Goal: Information Seeking & Learning: Learn about a topic

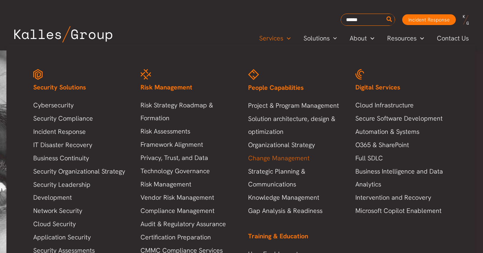
scroll to position [18, 0]
click at [48, 103] on link "Cybersecurity" at bounding box center [79, 105] width 93 height 13
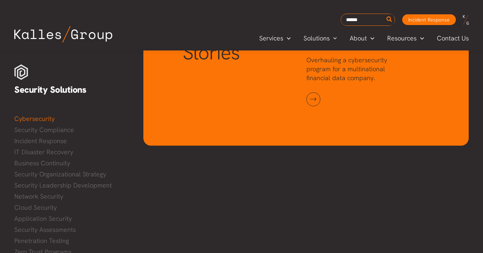
scroll to position [923, 0]
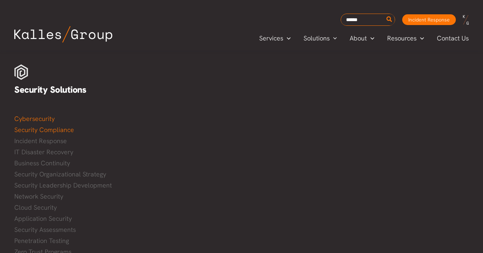
click at [48, 130] on link "Security Compliance" at bounding box center [71, 129] width 115 height 11
